Goal: Browse casually: Explore the website without a specific task or goal

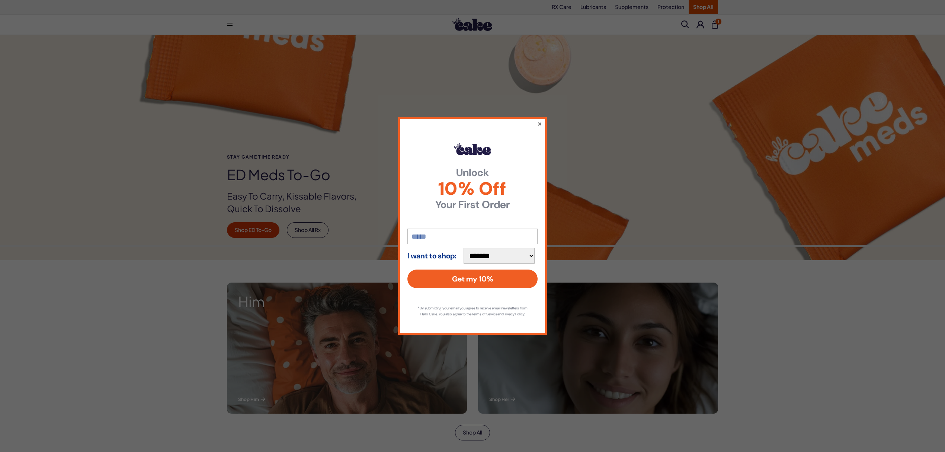
click at [539, 119] on button "×" at bounding box center [539, 123] width 5 height 9
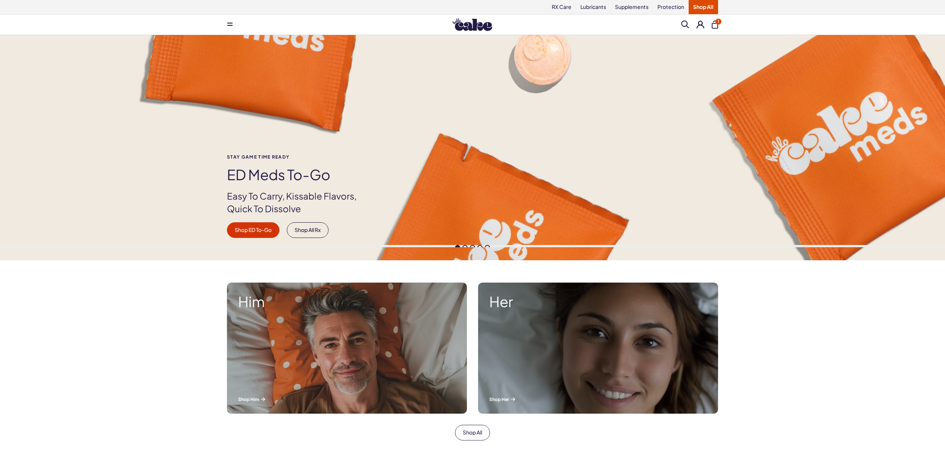
click at [460, 22] on img at bounding box center [472, 24] width 40 height 13
click at [463, 244] on div "Stay Game time ready ED Meds to-go Easy To Carry, Kissable Flavors, Quick To Di…" at bounding box center [472, 147] width 945 height 225
click at [464, 245] on span at bounding box center [464, 247] width 5 height 5
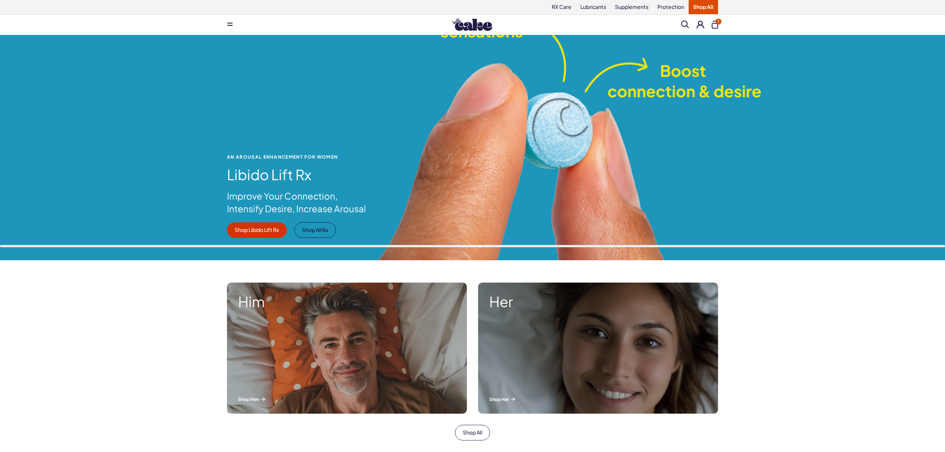
click at [459, 246] on span at bounding box center [457, 247] width 5 height 5
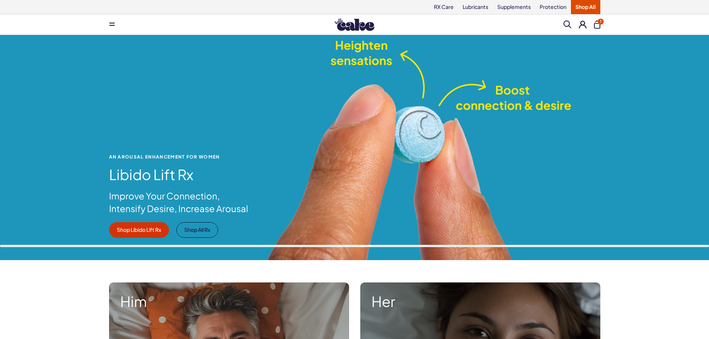
click at [355, 246] on span at bounding box center [354, 247] width 5 height 5
click at [354, 246] on span at bounding box center [354, 247] width 5 height 5
